Goal: Task Accomplishment & Management: Use online tool/utility

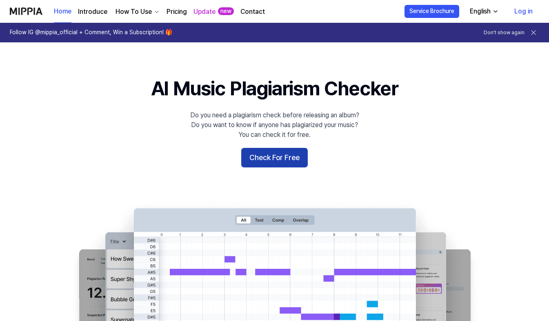
click at [281, 159] on button "Check For Free" at bounding box center [274, 158] width 66 height 20
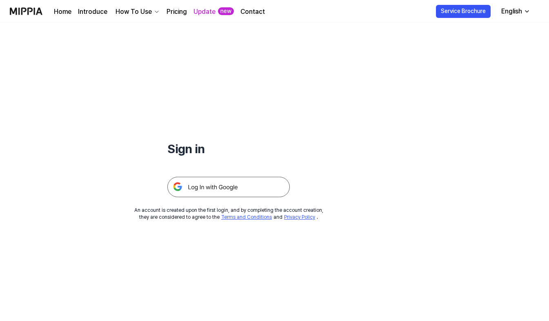
click at [221, 190] on img at bounding box center [228, 187] width 122 height 20
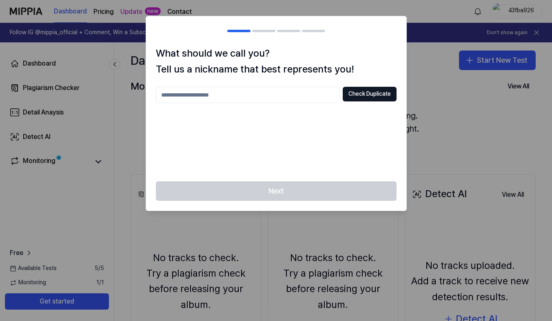
click at [307, 90] on input "text" at bounding box center [248, 95] width 184 height 16
click at [267, 182] on div "Next" at bounding box center [276, 195] width 260 height 29
click at [257, 98] on input "***" at bounding box center [248, 95] width 184 height 16
type input "*********"
click at [451, 148] on div at bounding box center [276, 160] width 552 height 321
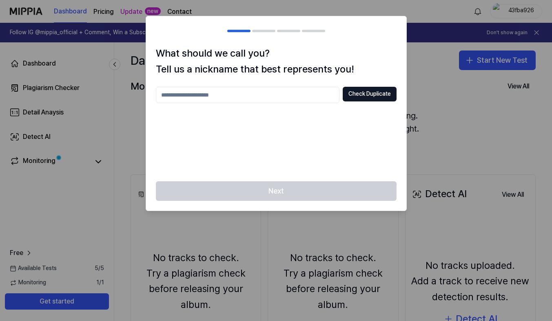
click at [287, 95] on input "text" at bounding box center [248, 95] width 184 height 16
type input "*"
type input "*********"
click at [372, 86] on div "What should we call you? Tell us a nickname that best represents you! *********…" at bounding box center [276, 114] width 260 height 136
click at [374, 95] on button "Check Duplicate" at bounding box center [370, 94] width 54 height 15
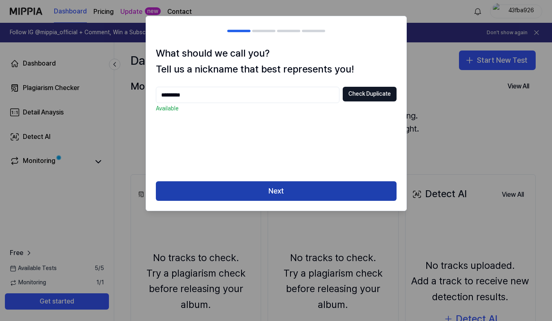
click at [299, 186] on button "Next" at bounding box center [276, 191] width 241 height 20
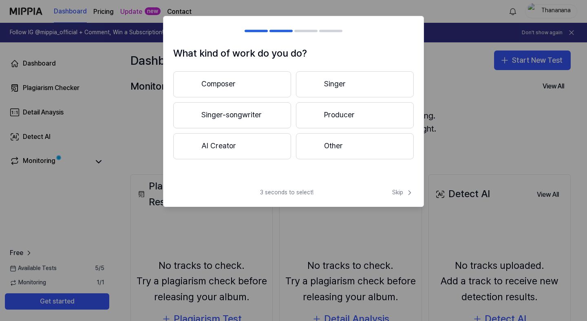
click at [245, 83] on button "Composer" at bounding box center [232, 84] width 118 height 26
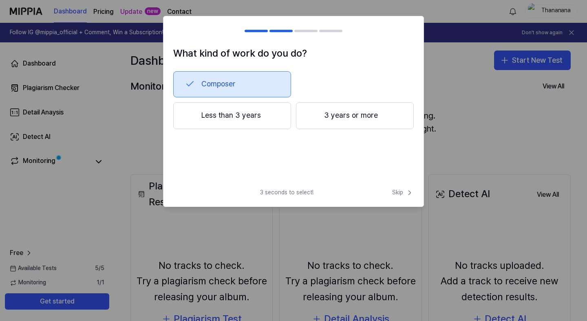
click at [302, 114] on button "3 years or more" at bounding box center [355, 115] width 118 height 27
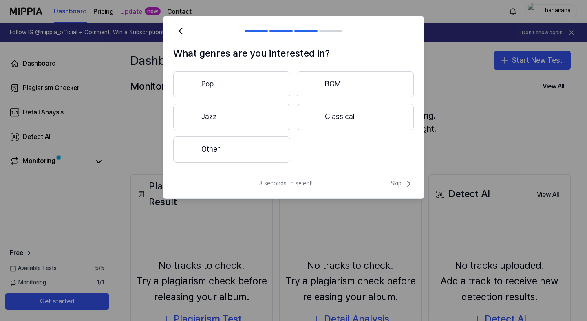
click at [400, 182] on span "Skip" at bounding box center [402, 184] width 23 height 10
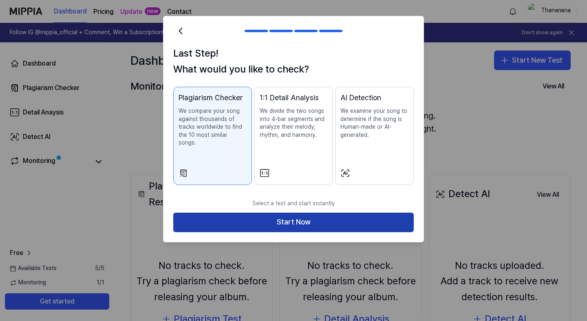
click at [317, 220] on button "Start Now" at bounding box center [293, 223] width 241 height 20
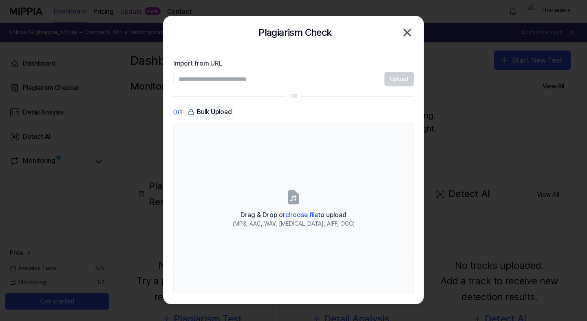
paste input "**********"
type input "**********"
click at [394, 85] on button "Upload" at bounding box center [399, 79] width 29 height 15
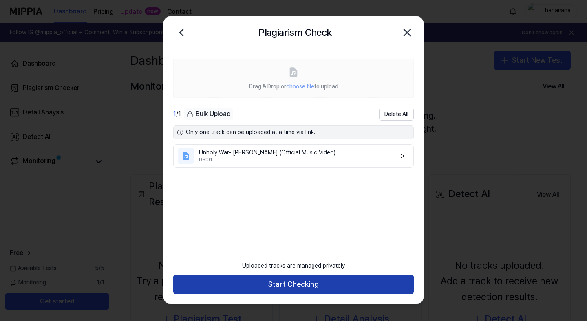
click at [305, 279] on button "Start Checking" at bounding box center [293, 285] width 241 height 20
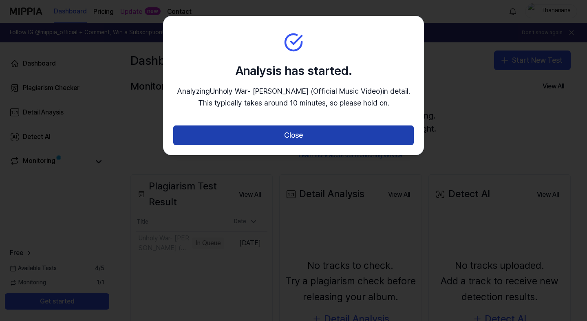
click at [339, 144] on button "Close" at bounding box center [293, 136] width 241 height 20
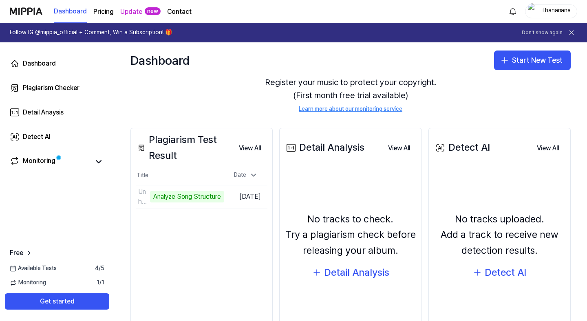
scroll to position [47, 0]
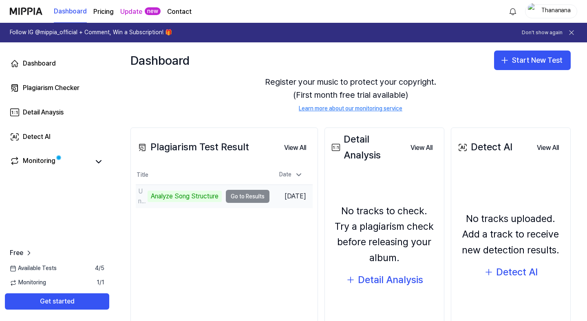
click at [235, 195] on td "Unholy War- MARSELA (Official Music Video) Analyze Song Structure Go to Results" at bounding box center [203, 196] width 134 height 23
click at [236, 195] on td "Unholy War- MARSELA (Official Music Video) Analyze Song Structure Go to Results" at bounding box center [203, 196] width 134 height 23
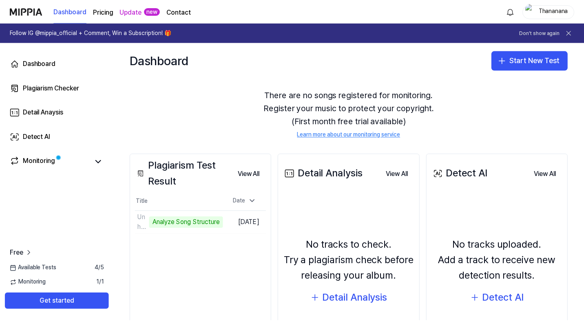
scroll to position [13, 0]
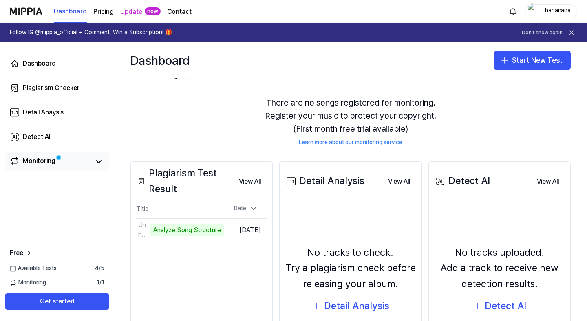
click at [48, 159] on div "Monitoring" at bounding box center [39, 161] width 33 height 11
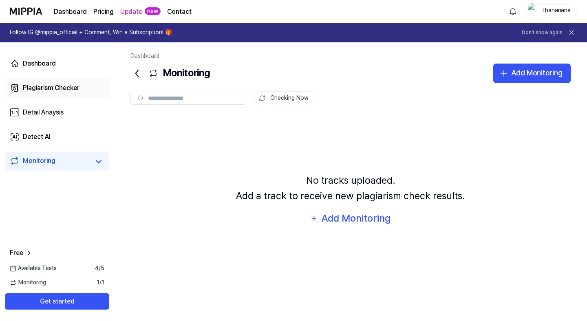
click at [61, 93] on link "Plagiarism Checker" at bounding box center [57, 88] width 104 height 20
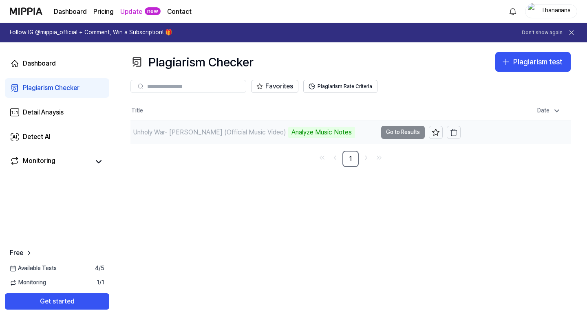
click at [418, 132] on td "Unholy War- MARSELA (Official Music Video) Analyze Music Notes Go to Results" at bounding box center [296, 132] width 330 height 23
click at [537, 130] on td "Sep 28, 2025, 10:49 PM" at bounding box center [516, 132] width 110 height 23
click at [419, 220] on div "Plagiarism Checker Plagiarism test Plagiarism Checker Detail Analysis Detect AI…" at bounding box center [350, 181] width 473 height 279
click at [288, 132] on div "Analyze Music Notes" at bounding box center [321, 132] width 67 height 11
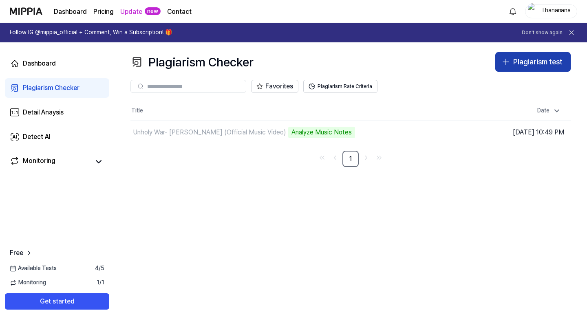
click at [542, 62] on div "Plagiarism test" at bounding box center [537, 62] width 49 height 12
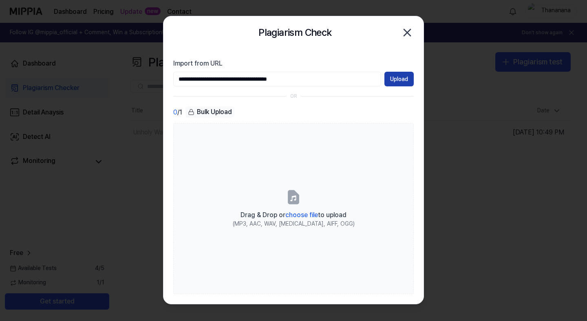
type input "**********"
click at [403, 80] on button "Upload" at bounding box center [399, 79] width 29 height 15
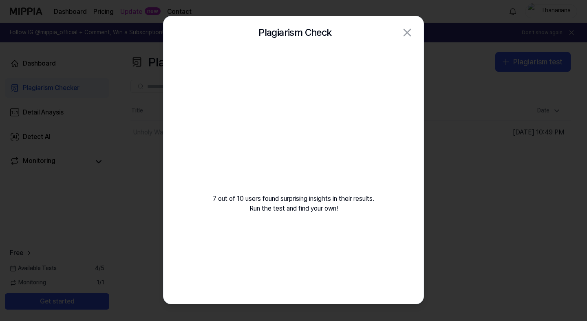
click at [478, 163] on div at bounding box center [293, 160] width 587 height 321
click at [500, 141] on div at bounding box center [293, 160] width 587 height 321
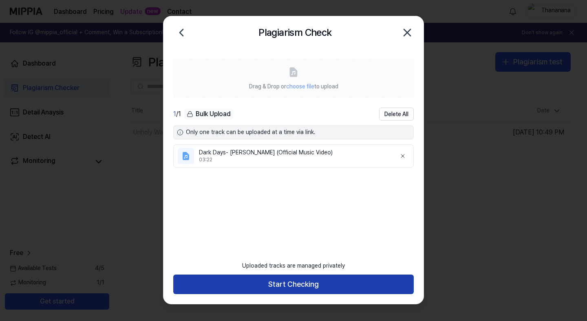
click at [282, 283] on button "Start Checking" at bounding box center [293, 285] width 241 height 20
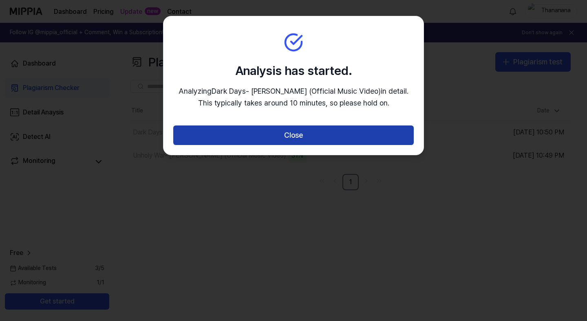
click at [376, 135] on button "Close" at bounding box center [293, 136] width 241 height 20
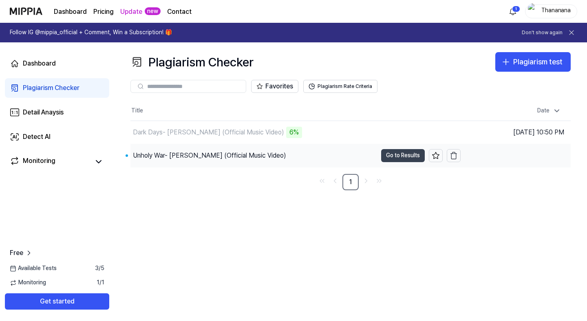
click at [415, 157] on button "Go to Results" at bounding box center [403, 155] width 44 height 13
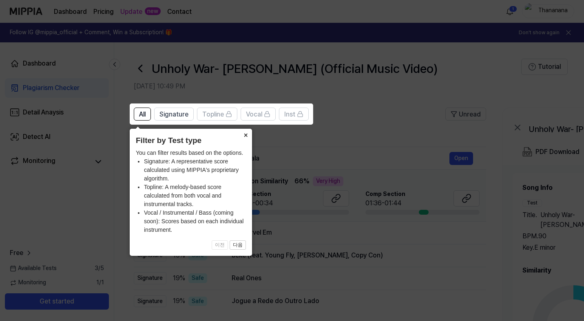
click at [245, 134] on button "×" at bounding box center [245, 134] width 13 height 11
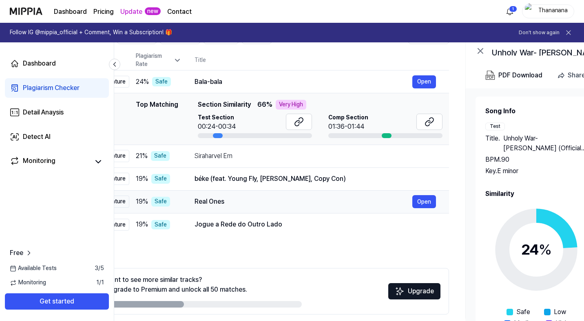
scroll to position [0, 43]
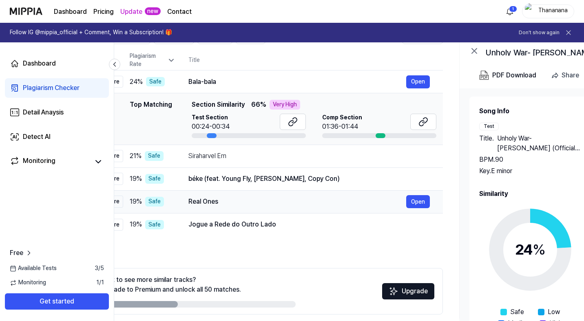
drag, startPoint x: 268, startPoint y: 201, endPoint x: 225, endPoint y: 202, distance: 43.2
click at [225, 202] on div "Real Ones" at bounding box center [297, 202] width 218 height 10
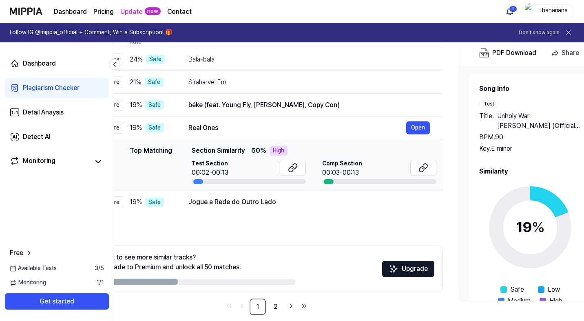
scroll to position [109, 0]
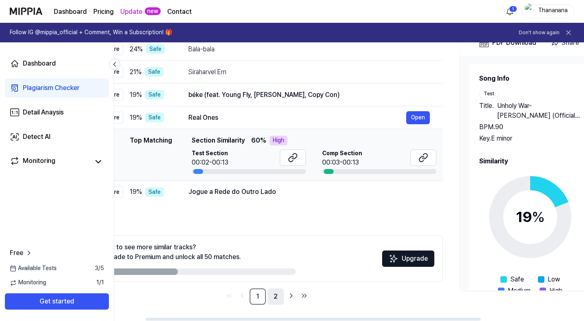
click at [277, 299] on link "2" at bounding box center [276, 297] width 16 height 16
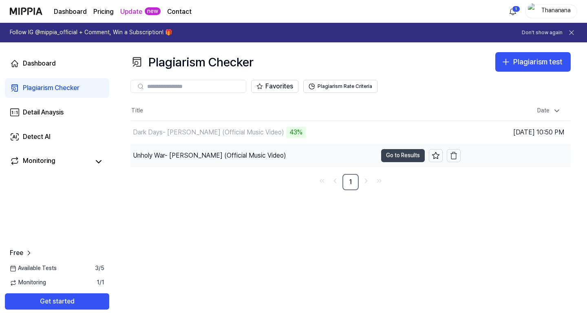
click at [398, 156] on button "Go to Results" at bounding box center [403, 155] width 44 height 13
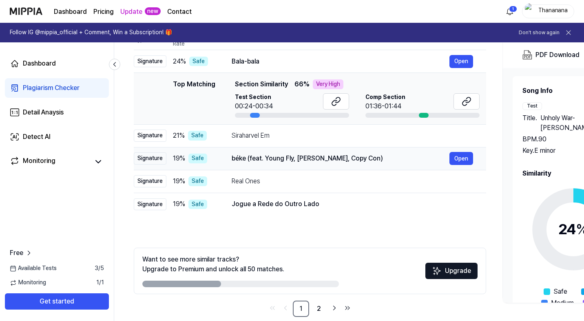
scroll to position [109, 0]
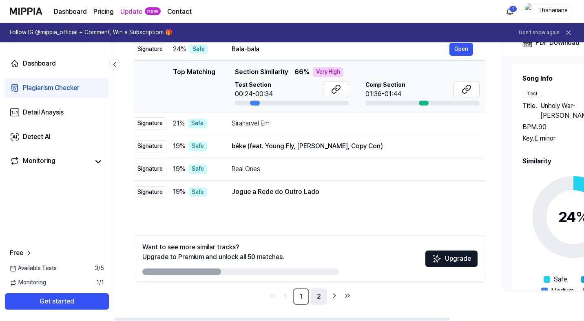
click at [317, 296] on link "2" at bounding box center [319, 297] width 16 height 16
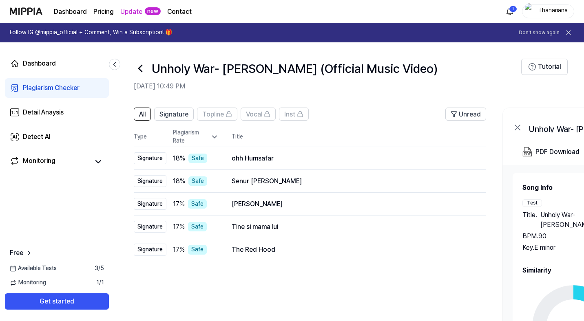
click at [139, 69] on icon at bounding box center [140, 68] width 3 height 7
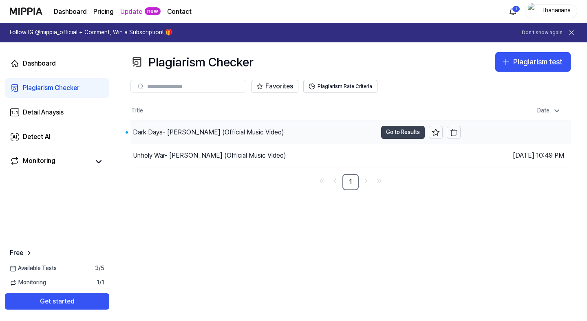
click at [403, 132] on button "Go to Results" at bounding box center [403, 132] width 44 height 13
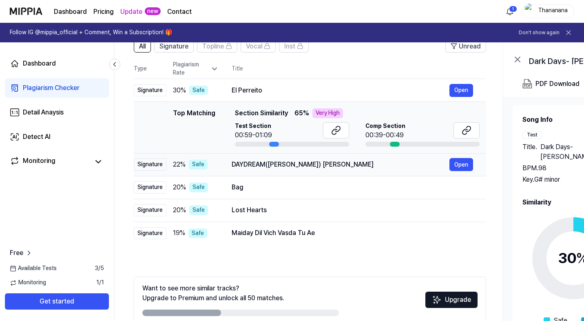
scroll to position [58, 0]
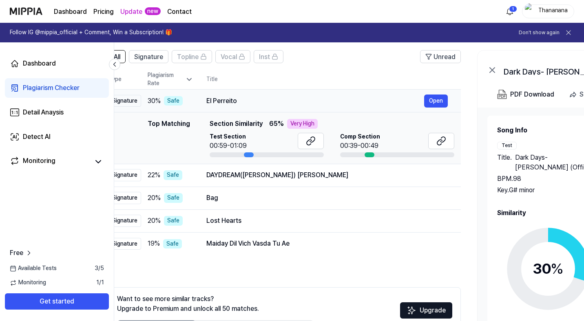
drag, startPoint x: 266, startPoint y: 101, endPoint x: 241, endPoint y: 100, distance: 24.5
click at [241, 100] on div "El Perreito" at bounding box center [315, 101] width 218 height 10
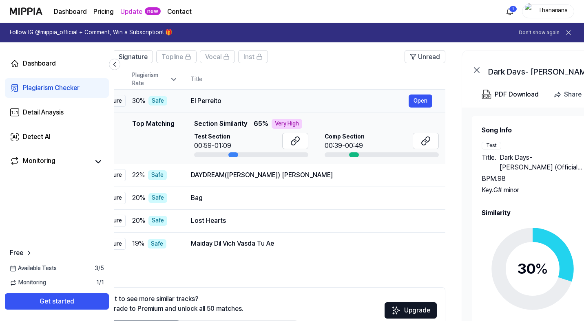
drag, startPoint x: 240, startPoint y: 104, endPoint x: 223, endPoint y: 103, distance: 17.1
click at [223, 103] on div "El Perreito" at bounding box center [300, 101] width 218 height 10
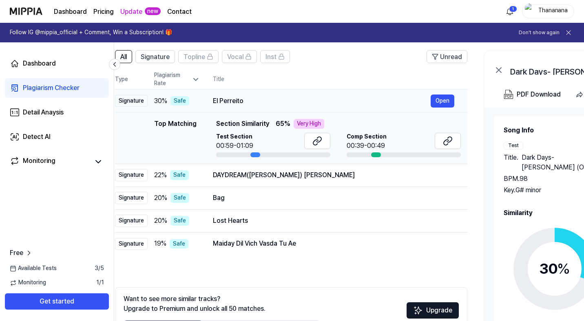
scroll to position [0, 0]
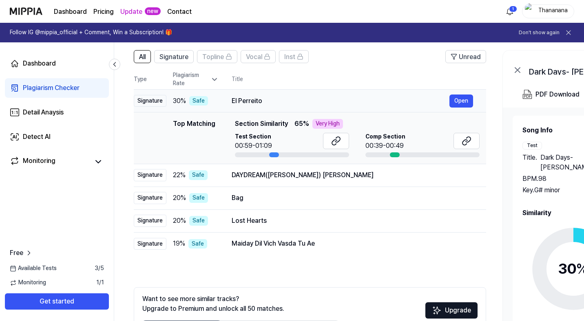
drag, startPoint x: 190, startPoint y: 101, endPoint x: 274, endPoint y: 99, distance: 83.6
click at [274, 99] on div "El Perreito" at bounding box center [341, 101] width 218 height 10
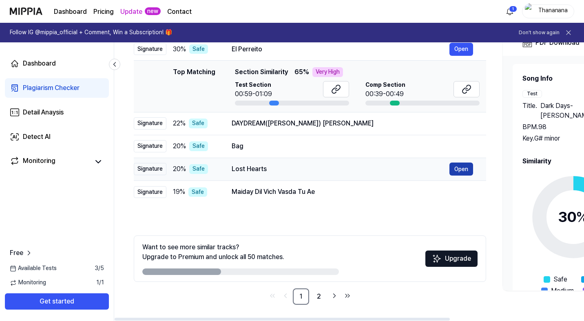
click at [460, 170] on button "Open" at bounding box center [461, 169] width 24 height 13
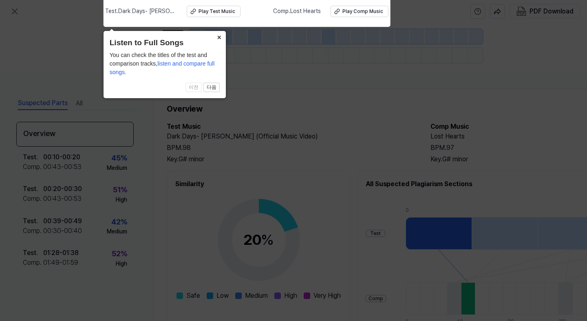
click at [219, 35] on button "×" at bounding box center [219, 36] width 13 height 11
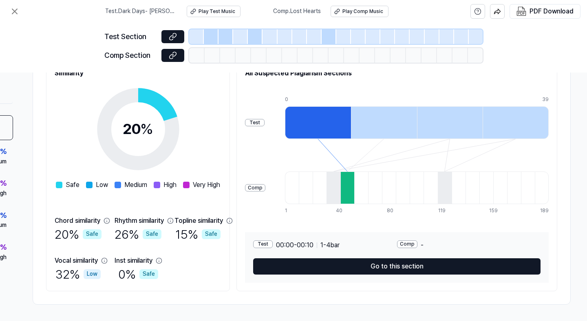
scroll to position [114, 124]
click at [386, 119] on div at bounding box center [384, 122] width 66 height 33
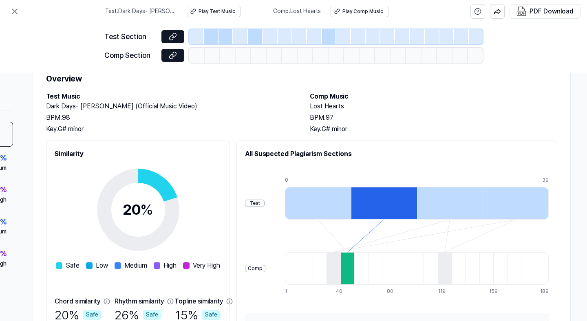
scroll to position [29, 124]
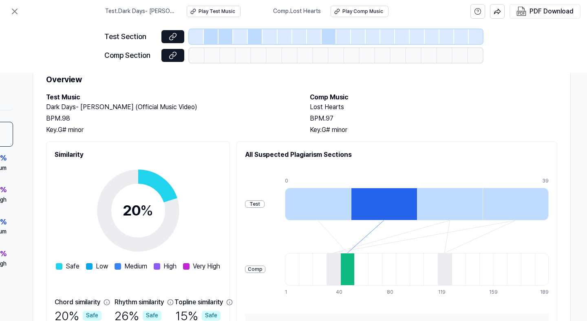
click at [314, 90] on div "Overview Test Music Dark Days- MARSELA (Official Music Video) BPM. 98 Key. G# m…" at bounding box center [302, 223] width 538 height 327
click at [314, 106] on h2 "Lost Hearts" at bounding box center [434, 107] width 248 height 10
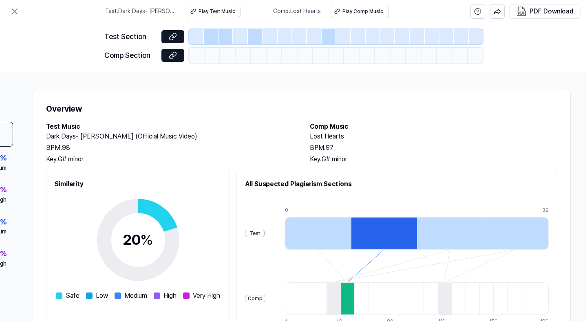
click at [327, 135] on h2 "Lost Hearts" at bounding box center [434, 137] width 248 height 10
click at [13, 10] on icon at bounding box center [14, 11] width 5 height 5
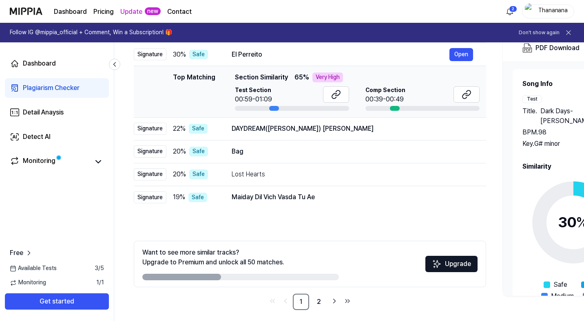
scroll to position [109, 0]
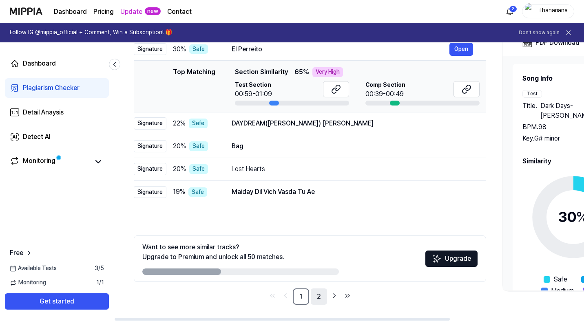
click at [319, 299] on link "2" at bounding box center [319, 297] width 16 height 16
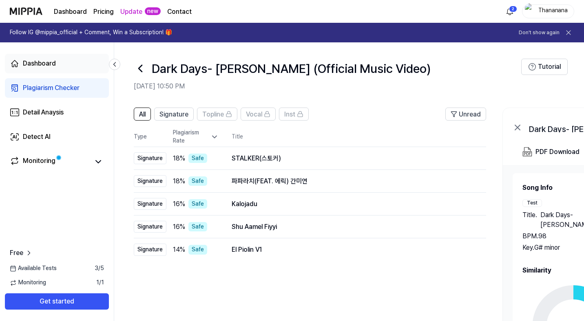
click at [38, 62] on div "Dashboard" at bounding box center [39, 64] width 33 height 10
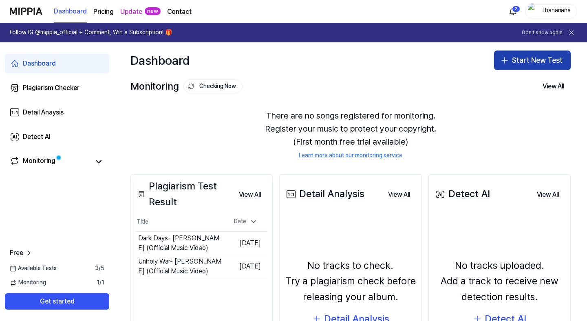
click at [528, 62] on button "Start New Test" at bounding box center [532, 61] width 77 height 20
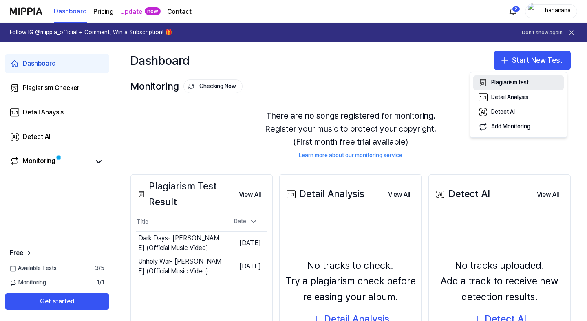
click at [521, 86] on div "Plagiarism test" at bounding box center [510, 83] width 38 height 8
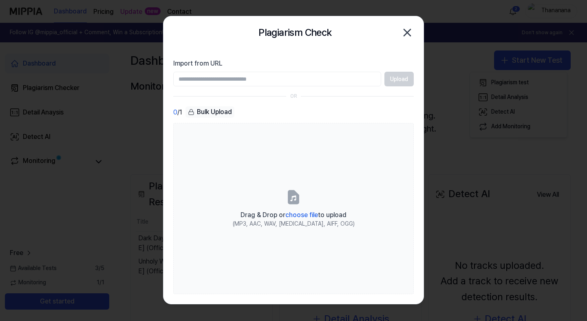
click at [505, 162] on div at bounding box center [293, 160] width 587 height 321
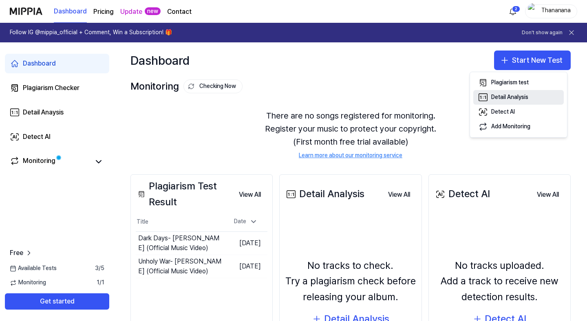
click at [517, 93] on button "Detail Analysis" at bounding box center [518, 97] width 91 height 15
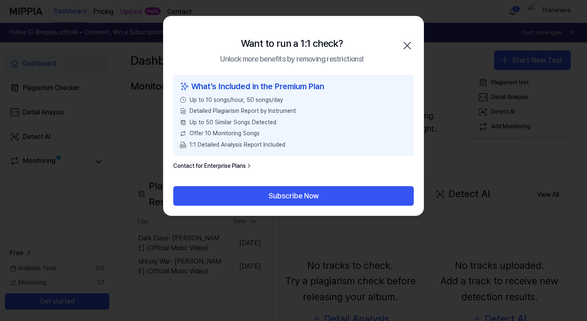
click at [407, 43] on icon "button" at bounding box center [407, 45] width 13 height 13
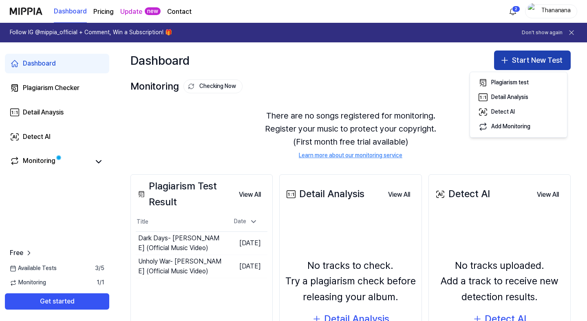
click at [535, 55] on button "Start New Test" at bounding box center [532, 61] width 77 height 20
click at [535, 60] on button "Start New Test" at bounding box center [532, 61] width 77 height 20
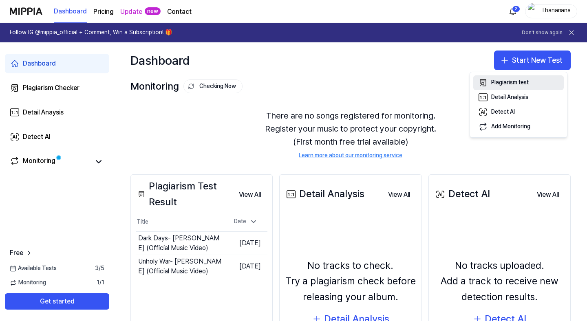
click at [512, 83] on div "Plagiarism test" at bounding box center [510, 83] width 38 height 8
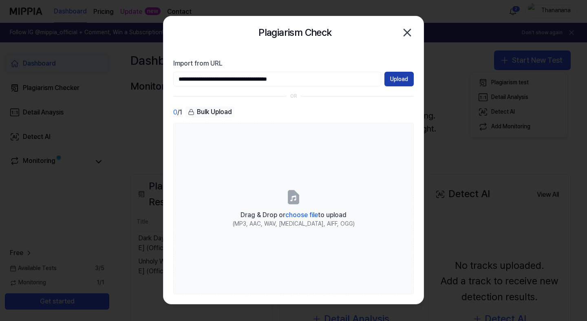
type input "**********"
click at [402, 79] on button "Upload" at bounding box center [399, 79] width 29 height 15
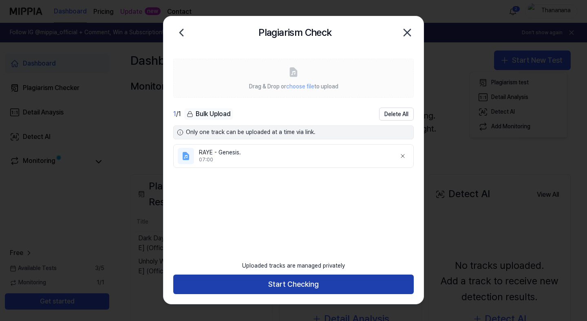
click at [312, 285] on button "Start Checking" at bounding box center [293, 285] width 241 height 20
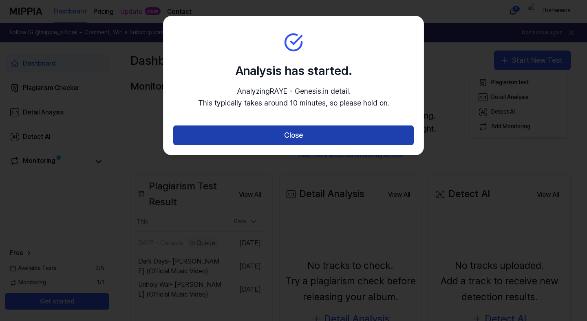
click at [373, 133] on button "Close" at bounding box center [293, 136] width 241 height 20
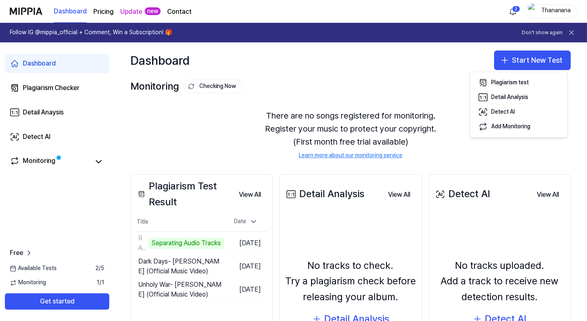
click at [301, 120] on div "There are no songs registered for monitoring. Register your music to protect yo…" at bounding box center [351, 135] width 440 height 70
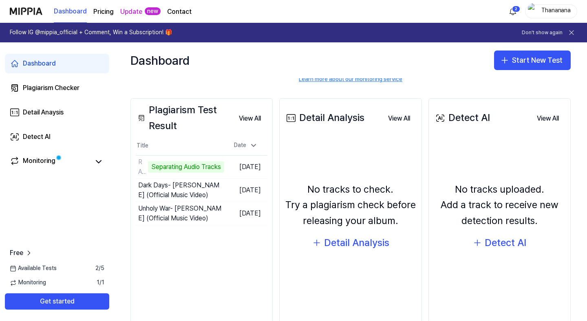
scroll to position [77, 0]
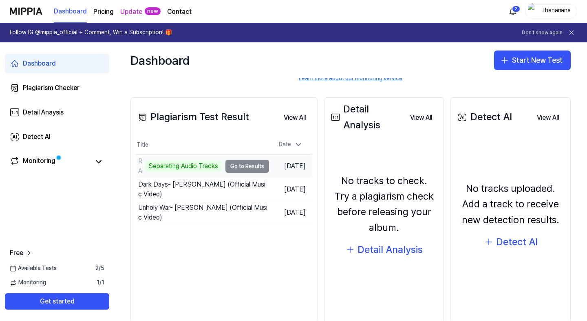
click at [259, 167] on td "RAYE - Genesis. Separating Audio Tracks Go to Results" at bounding box center [202, 166] width 133 height 23
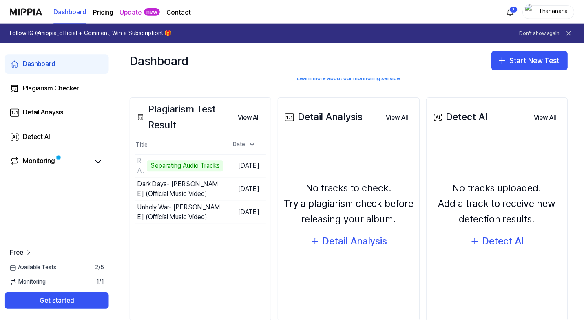
scroll to position [94, 0]
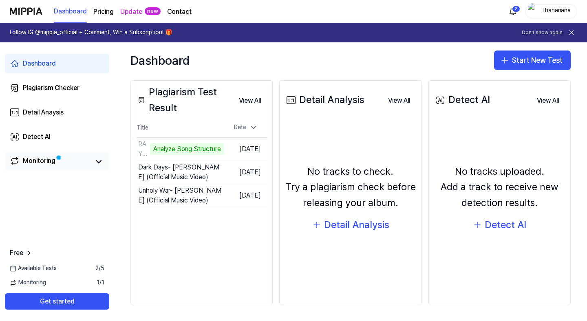
click at [67, 159] on link "Monitoring" at bounding box center [50, 161] width 80 height 11
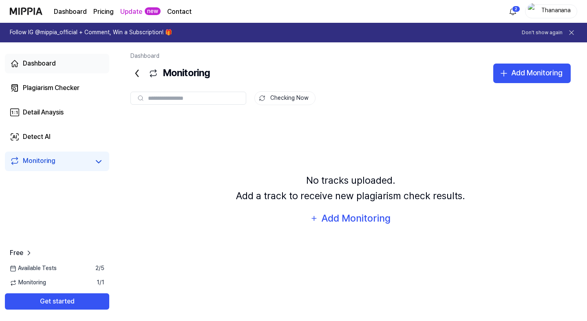
click at [63, 70] on link "Dashboard" at bounding box center [57, 64] width 104 height 20
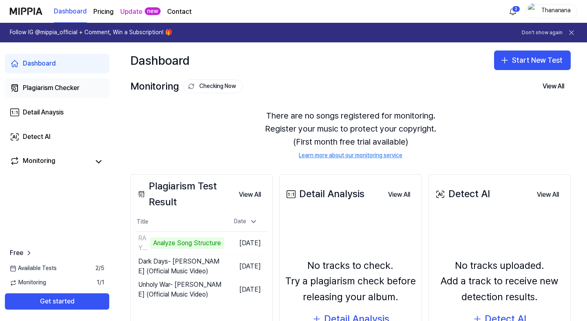
click at [51, 80] on link "Plagiarism Checker" at bounding box center [57, 88] width 104 height 20
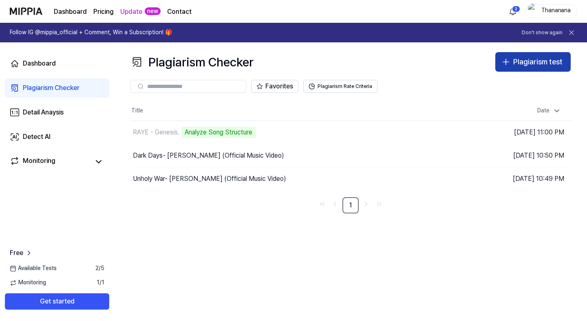
click at [551, 67] on div "Plagiarism test" at bounding box center [537, 62] width 49 height 12
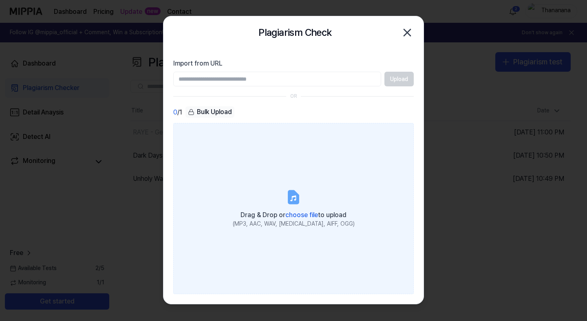
paste input "**********"
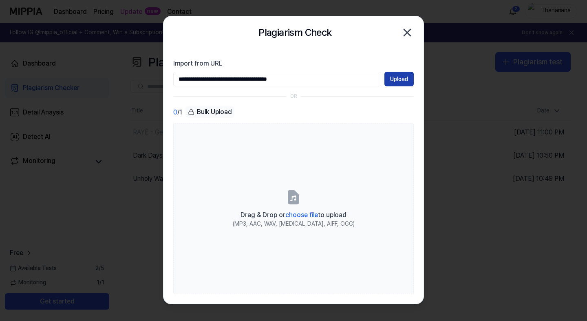
type input "**********"
click at [403, 78] on button "Upload" at bounding box center [399, 79] width 29 height 15
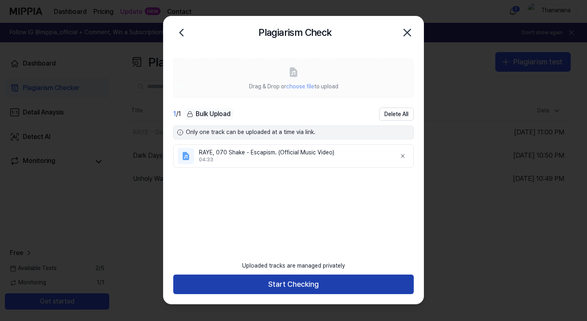
click at [294, 289] on button "Start Checking" at bounding box center [293, 285] width 241 height 20
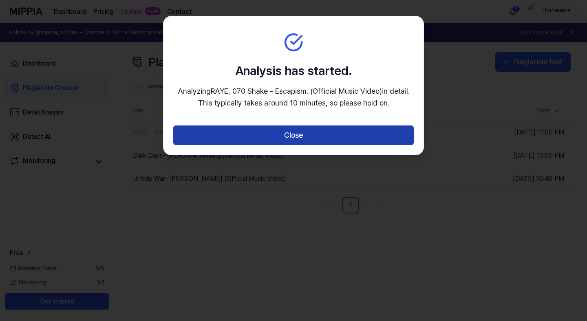
click at [341, 139] on button "Close" at bounding box center [293, 136] width 241 height 20
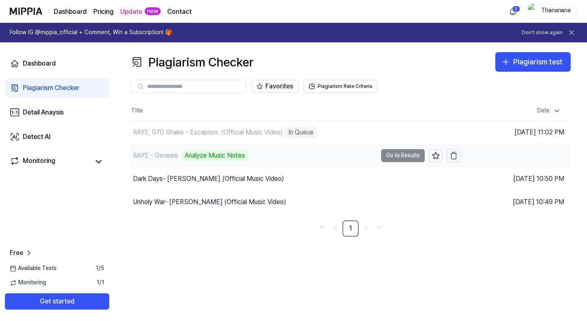
click at [231, 160] on div "Analyze Music Notes" at bounding box center [214, 155] width 67 height 11
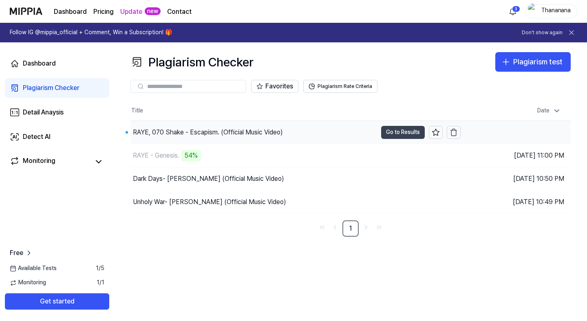
click at [393, 128] on button "Go to Results" at bounding box center [403, 132] width 44 height 13
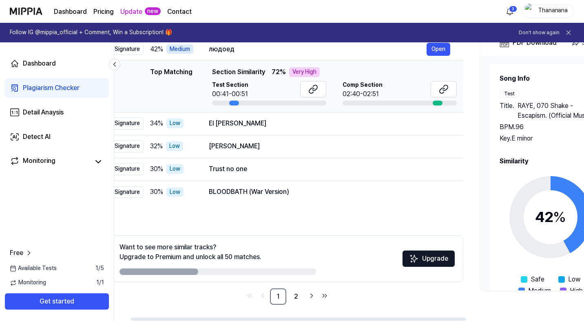
scroll to position [0, 26]
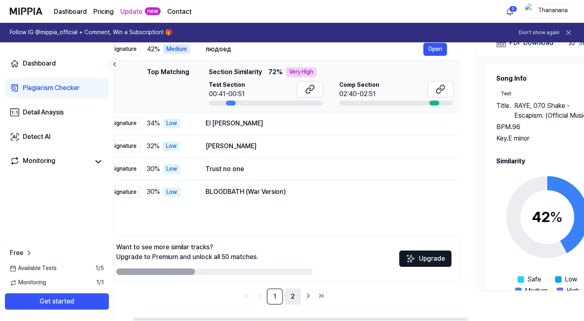
click at [292, 300] on link "2" at bounding box center [293, 297] width 16 height 16
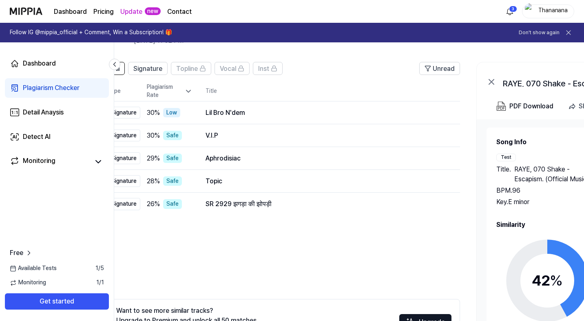
scroll to position [36, 0]
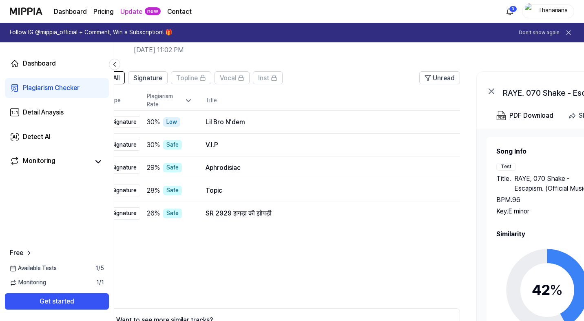
click at [49, 88] on div "Plagiarism Checker" at bounding box center [51, 88] width 57 height 10
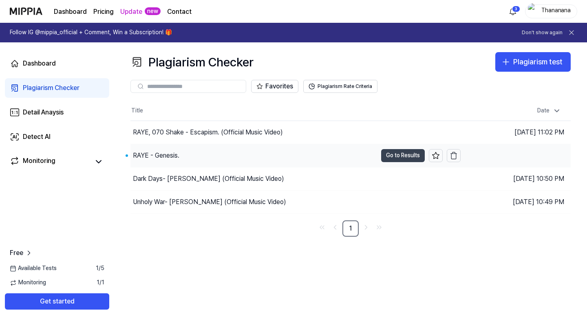
click at [408, 156] on button "Go to Results" at bounding box center [403, 155] width 44 height 13
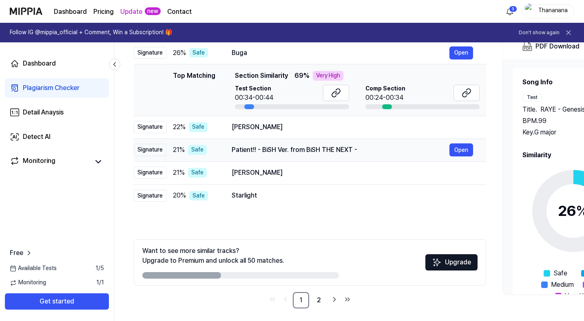
scroll to position [109, 0]
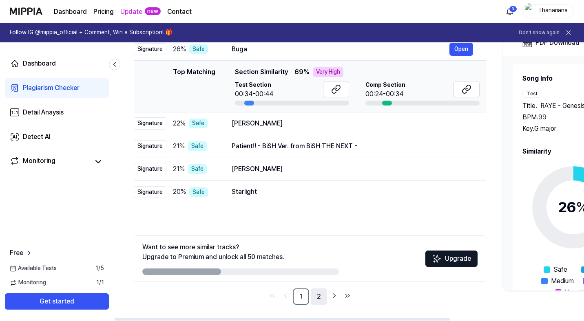
click at [316, 297] on link "2" at bounding box center [319, 297] width 16 height 16
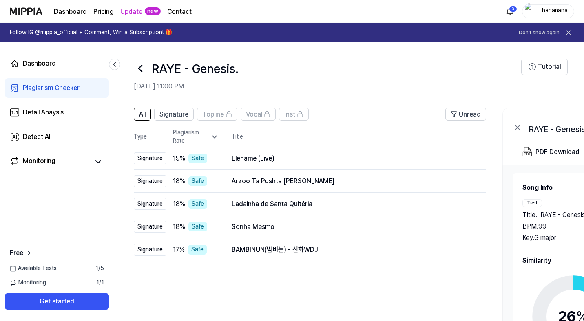
click at [62, 95] on link "Plagiarism Checker" at bounding box center [57, 88] width 104 height 20
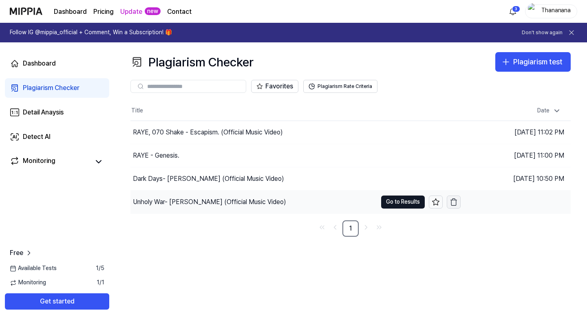
click at [450, 206] on icon "button" at bounding box center [454, 202] width 8 height 8
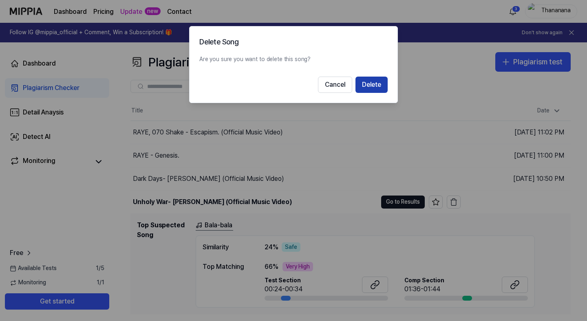
click at [375, 82] on button "Delete" at bounding box center [372, 85] width 32 height 16
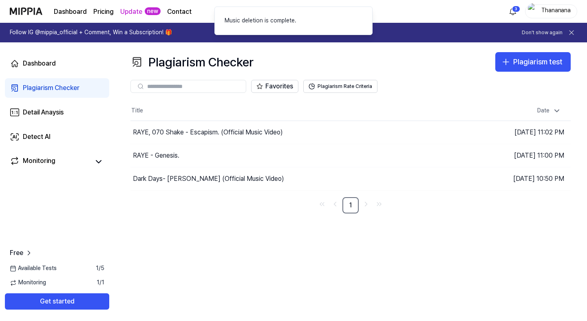
click at [451, 200] on nav "1" at bounding box center [351, 205] width 440 height 16
click at [449, 183] on button "button" at bounding box center [454, 179] width 14 height 13
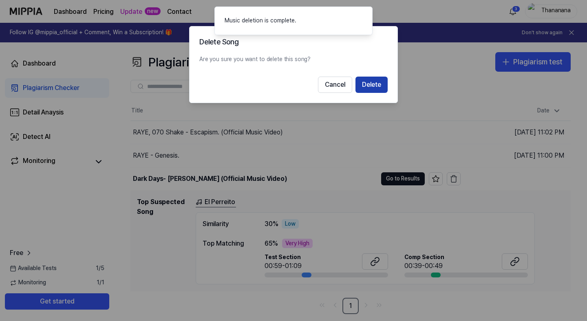
click at [376, 88] on button "Delete" at bounding box center [372, 85] width 32 height 16
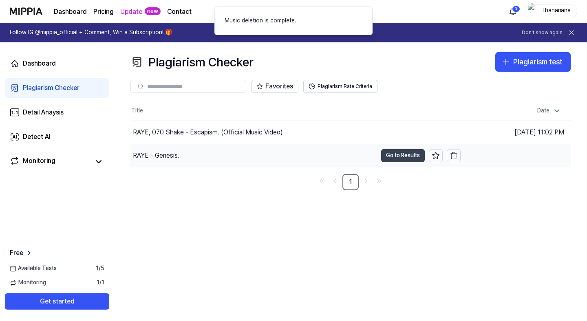
click at [396, 155] on button "Go to Results" at bounding box center [403, 155] width 44 height 13
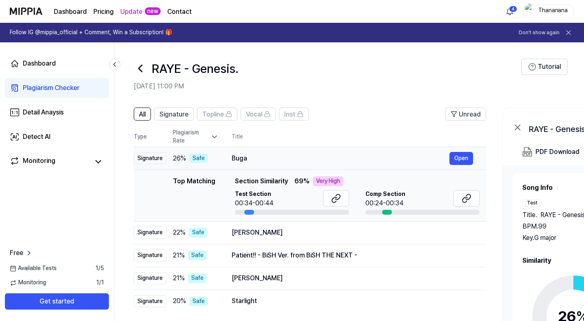
click at [224, 160] on td "Buga Open" at bounding box center [353, 158] width 268 height 23
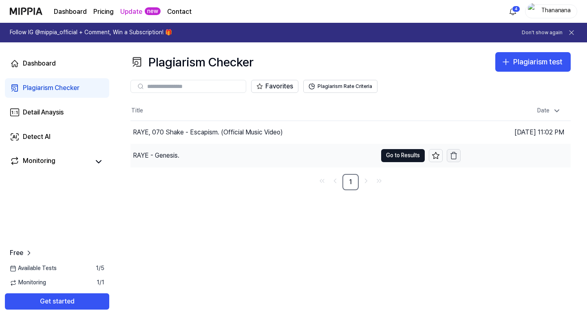
click at [450, 155] on icon "button" at bounding box center [454, 156] width 8 height 8
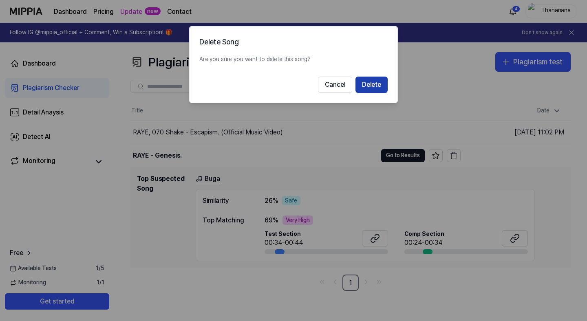
click at [366, 86] on button "Delete" at bounding box center [372, 85] width 32 height 16
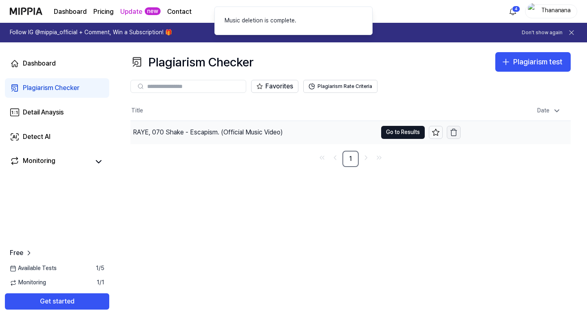
click at [456, 134] on icon "button" at bounding box center [453, 133] width 5 height 5
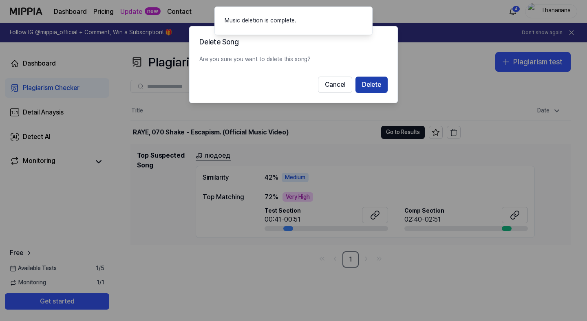
click at [378, 85] on button "Delete" at bounding box center [372, 85] width 32 height 16
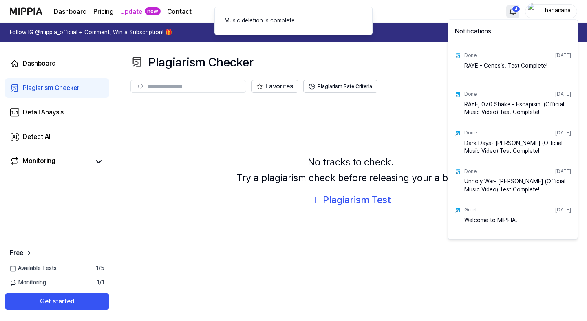
click at [516, 7] on html "Dashboard Pricing Update new Contact 4 Thananana Follow IG @mippia_official + C…" at bounding box center [293, 160] width 587 height 321
click at [516, 7] on html "Dashboard Pricing Update new Contact Thananana Follow IG @mippia_official + Com…" at bounding box center [293, 160] width 587 height 321
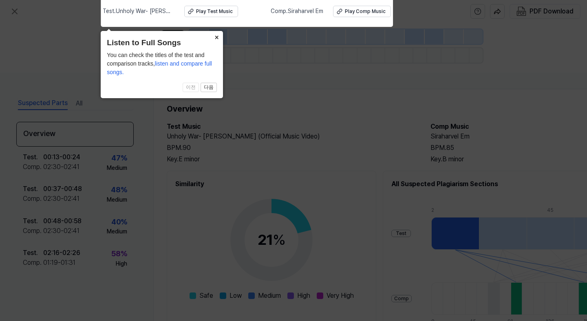
click at [217, 37] on button "×" at bounding box center [216, 36] width 13 height 11
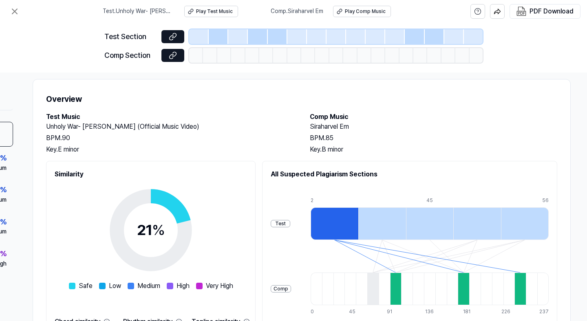
scroll to position [0, 124]
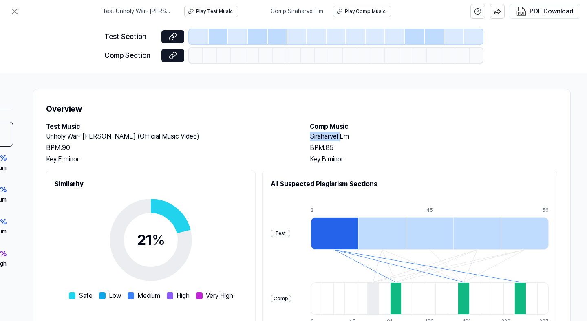
drag, startPoint x: 336, startPoint y: 136, endPoint x: 301, endPoint y: 136, distance: 35.9
click at [301, 136] on div "Test Music Unholy War- [PERSON_NAME] (Official Music Video) BPM. 90 Key. E mino…" at bounding box center [301, 143] width 511 height 42
copy h2 "Siraharvel"
click at [15, 13] on icon at bounding box center [15, 12] width 10 height 10
click at [13, 11] on icon at bounding box center [15, 12] width 10 height 10
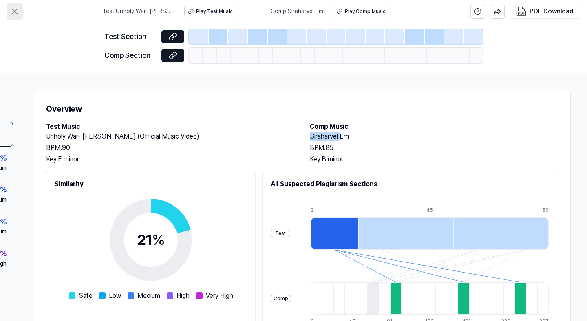
click at [10, 7] on icon at bounding box center [15, 12] width 10 height 10
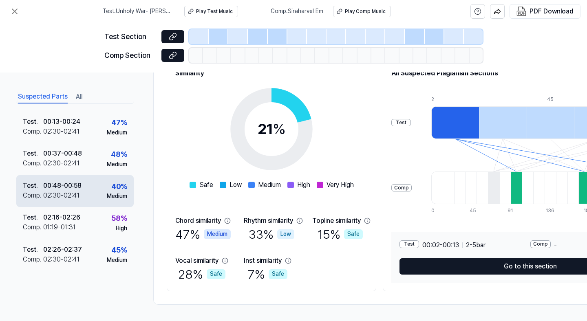
scroll to position [0, 0]
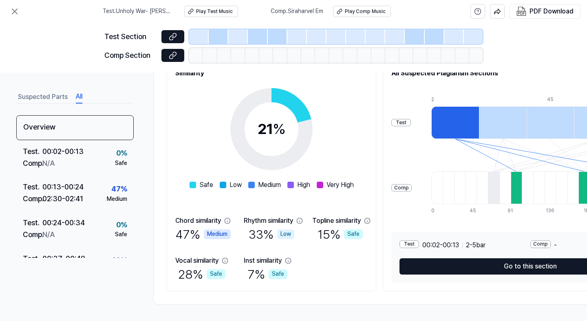
click at [80, 100] on button "All" at bounding box center [79, 97] width 7 height 13
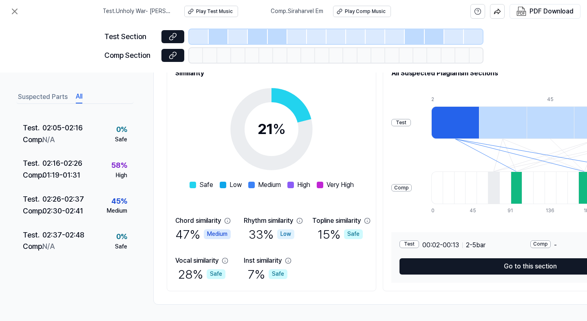
scroll to position [96, 0]
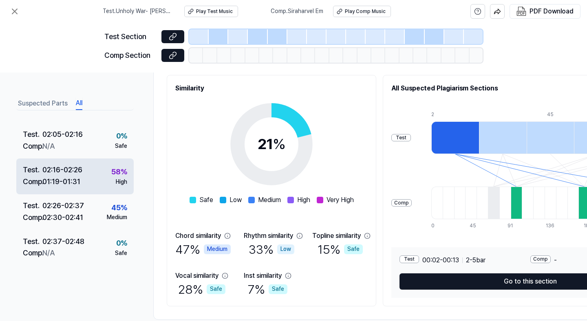
click at [82, 166] on div "02:16 - 02:26" at bounding box center [62, 170] width 40 height 12
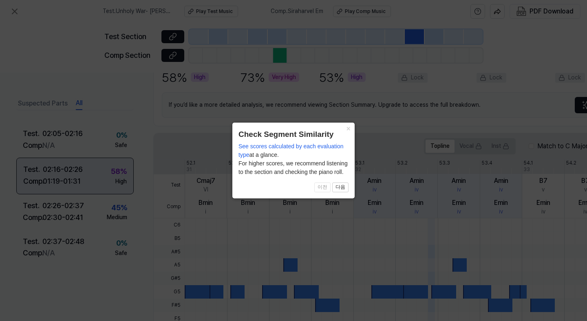
scroll to position [235, 0]
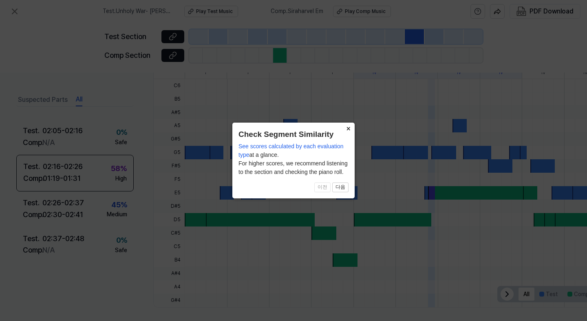
click at [349, 133] on button "×" at bounding box center [348, 128] width 13 height 11
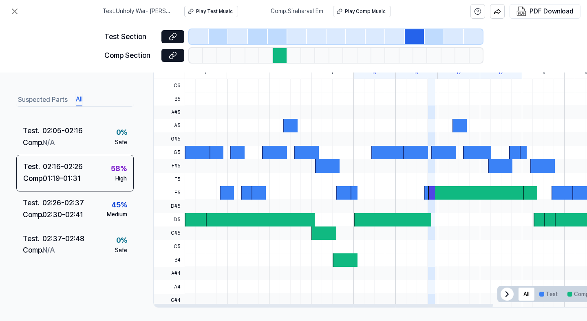
scroll to position [241, 0]
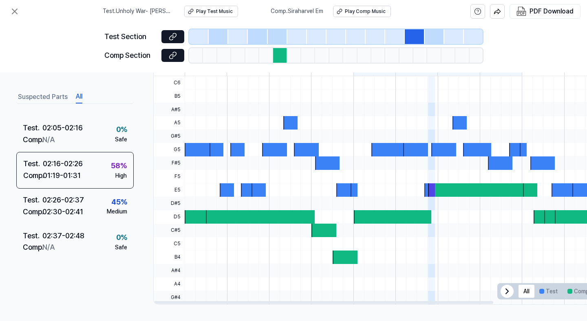
click at [508, 289] on icon at bounding box center [507, 292] width 10 height 10
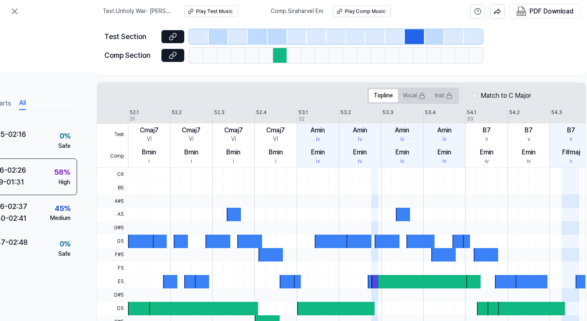
scroll to position [0, 57]
